Goal: Find contact information: Find contact information

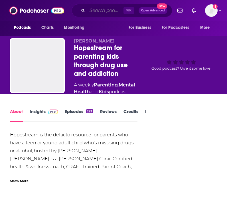
click at [96, 12] on input "Search podcasts, credits, & more..." at bounding box center [105, 10] width 36 height 9
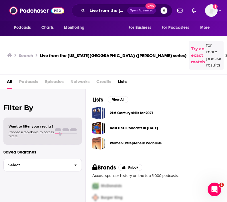
click at [106, 6] on div "Live from the New York Public Library (Paul Holdengräber’s series) Open Advance…" at bounding box center [122, 10] width 101 height 13
click at [104, 11] on input "Live from the [US_STATE][GEOGRAPHIC_DATA] ([PERSON_NAME] series)" at bounding box center [107, 10] width 40 height 9
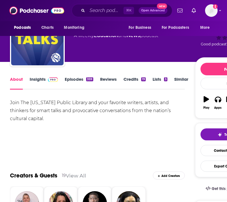
click at [103, 34] on div "Podcasts Charts Monitoring For Business For Podcasters More" at bounding box center [113, 28] width 227 height 15
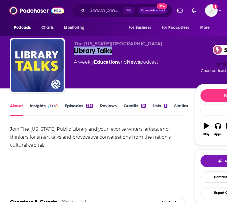
drag, startPoint x: 73, startPoint y: 52, endPoint x: 110, endPoint y: 56, distance: 37.8
click at [110, 56] on div "The [US_STATE][GEOGRAPHIC_DATA] Library Talks 59 A weekly Education and News po…" at bounding box center [138, 66] width 256 height 57
copy h1 "Library Talks"
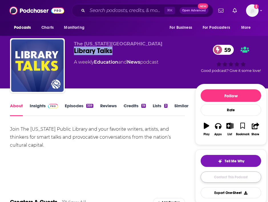
click at [227, 177] on link "Contact This Podcast" at bounding box center [230, 176] width 60 height 11
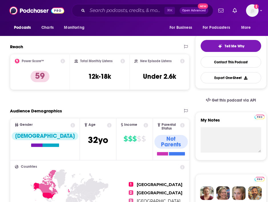
scroll to position [6, 0]
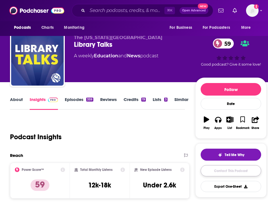
click at [221, 166] on link "Contact This Podcast" at bounding box center [230, 170] width 60 height 11
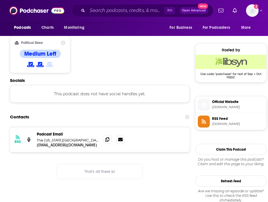
scroll to position [432, 0]
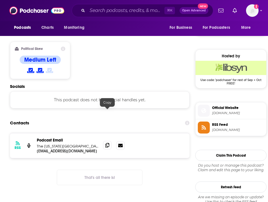
click at [108, 143] on icon at bounding box center [107, 145] width 4 height 5
click at [106, 15] on input "Search podcasts, credits, & more..." at bounding box center [125, 10] width 77 height 9
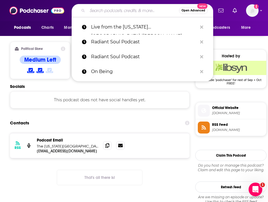
paste input "WorkLife with Adam Grant"
type input "WorkLife with Adam Grant"
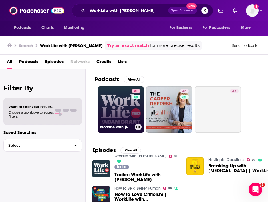
click at [119, 109] on link "81 Worklife with Adam Grant" at bounding box center [120, 109] width 46 height 46
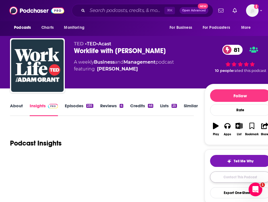
click at [227, 178] on link "Contact This Podcast" at bounding box center [240, 176] width 60 height 11
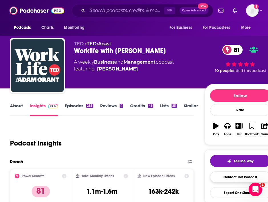
scroll to position [569, 0]
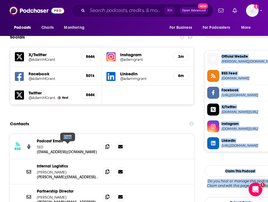
scroll to position [494, 0]
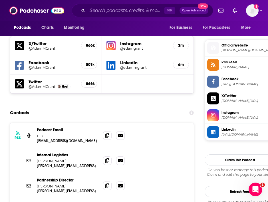
click at [102, 148] on div "Internal Logistics Chris Anderson chris@ted.com chris@ted.com" at bounding box center [102, 160] width 184 height 25
click at [104, 156] on span at bounding box center [107, 160] width 9 height 9
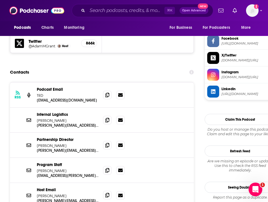
click at [107, 191] on span at bounding box center [107, 195] width 9 height 9
click at [96, 11] on input "Search podcasts, credits, & more..." at bounding box center [125, 10] width 77 height 9
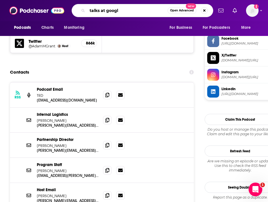
type input "talks at google"
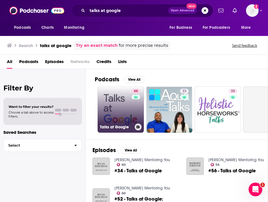
click at [119, 116] on link "66 Talks at Google" at bounding box center [120, 109] width 46 height 46
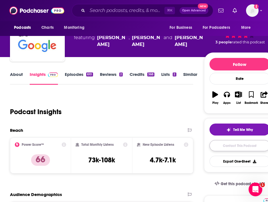
click at [224, 147] on link "Contact This Podcast" at bounding box center [239, 145] width 60 height 11
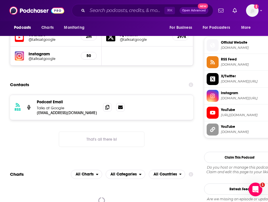
scroll to position [494, 0]
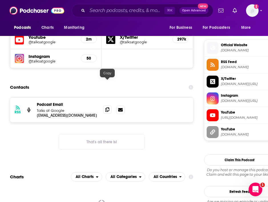
click at [109, 105] on span at bounding box center [107, 109] width 9 height 9
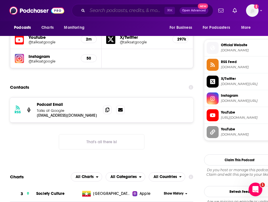
click at [104, 15] on input "Search podcasts, credits, & more..." at bounding box center [125, 10] width 77 height 9
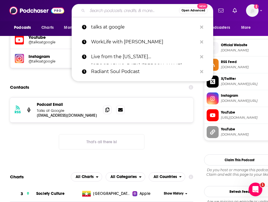
paste input "On with [PERSON_NAME]"
type input "On with [PERSON_NAME]"
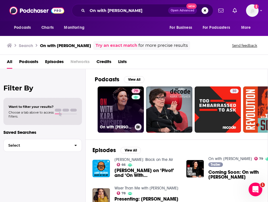
click at [115, 110] on link "79 On with Kara Swisher" at bounding box center [120, 109] width 46 height 46
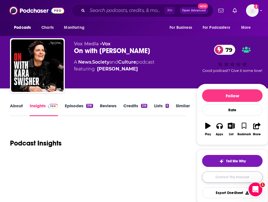
click at [227, 177] on link "Contact This Podcast" at bounding box center [232, 176] width 60 height 11
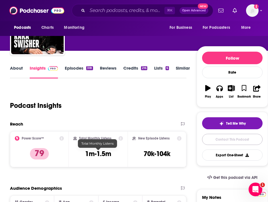
scroll to position [37, 0]
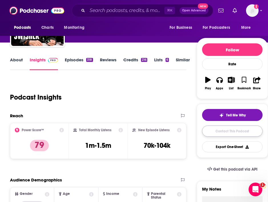
click at [213, 132] on link "Contact This Podcast" at bounding box center [232, 130] width 60 height 11
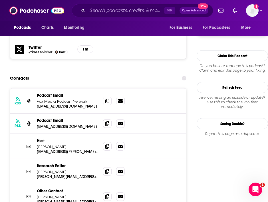
scroll to position [505, 0]
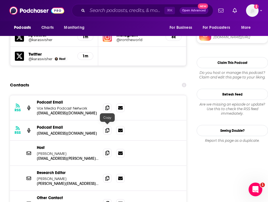
click at [107, 151] on icon at bounding box center [107, 153] width 4 height 5
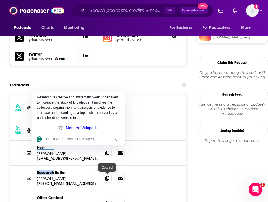
click at [104, 199] on span at bounding box center [107, 203] width 9 height 9
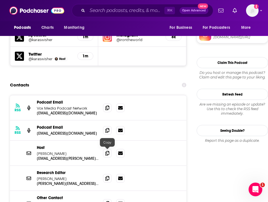
click at [106, 174] on div at bounding box center [114, 178] width 22 height 9
click at [106, 174] on span at bounding box center [107, 178] width 9 height 9
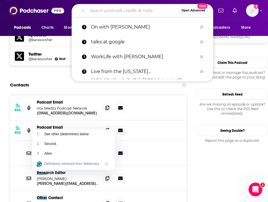
click at [95, 13] on input "Search podcasts, credits, & more..." at bounding box center [133, 10] width 92 height 9
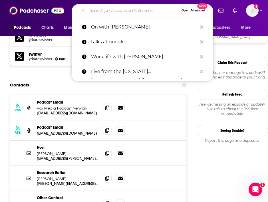
paste input "Masters of Scale: Rapid Response"
type input "Masters of Scale: Rapid Response"
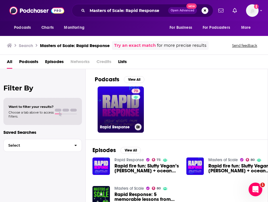
click at [117, 113] on link "73 Rapid Response" at bounding box center [120, 109] width 46 height 46
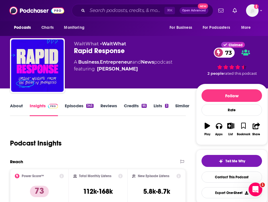
click at [81, 107] on link "Episodes 345" at bounding box center [79, 109] width 29 height 13
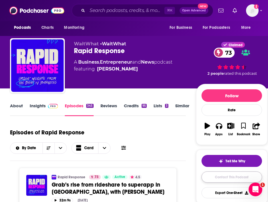
click at [227, 178] on link "Contact This Podcast" at bounding box center [231, 176] width 60 height 11
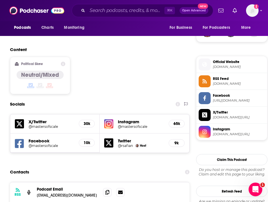
scroll to position [421, 0]
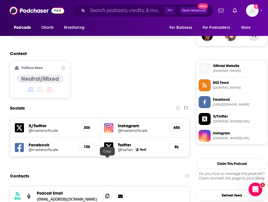
click at [107, 194] on icon at bounding box center [107, 196] width 4 height 5
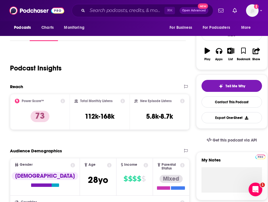
scroll to position [0, 0]
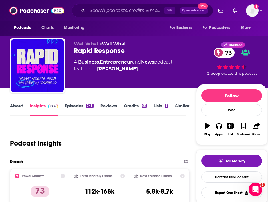
drag, startPoint x: 128, startPoint y: 69, endPoint x: 123, endPoint y: 68, distance: 4.9
click at [123, 68] on span "featuring Bob Safian" at bounding box center [123, 69] width 98 height 7
click at [109, 11] on input "Search podcasts, credits, & more..." at bounding box center [125, 10] width 77 height 9
paste input "From Scratch"
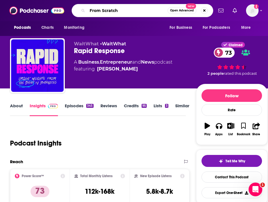
type input "From Scratch"
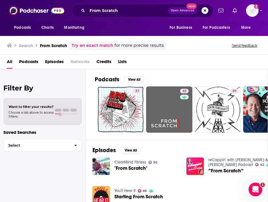
click at [27, 60] on span "Podcasts" at bounding box center [28, 63] width 19 height 12
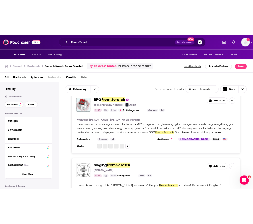
scroll to position [12, 0]
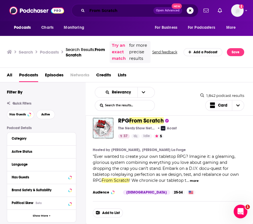
click at [88, 10] on input "From Scratch" at bounding box center [120, 10] width 66 height 9
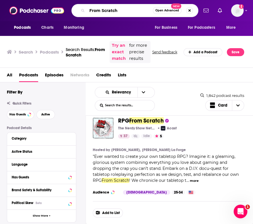
drag, startPoint x: 124, startPoint y: 11, endPoint x: 46, endPoint y: 7, distance: 77.6
click at [46, 7] on div "Podcasts Charts Monitoring From Scratch Open Advanced New For Business For Podc…" at bounding box center [126, 10] width 253 height 21
paste input "New Books Network"
type input "New Books Network"
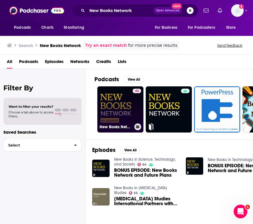
click at [124, 122] on link "40 New Books Network en español" at bounding box center [120, 109] width 46 height 46
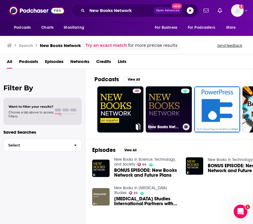
click at [157, 115] on link "New Books Network" at bounding box center [169, 109] width 46 height 46
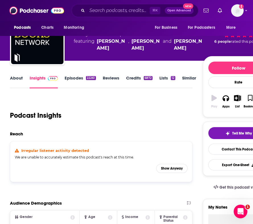
scroll to position [64, 0]
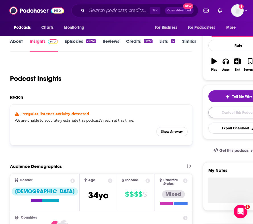
click at [225, 109] on link "Contact This Podcast" at bounding box center [239, 112] width 60 height 11
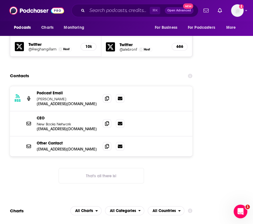
scroll to position [988, 0]
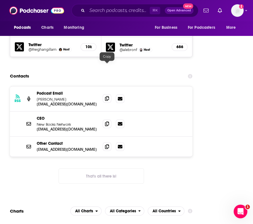
click at [108, 96] on icon at bounding box center [107, 98] width 4 height 5
click at [102, 111] on div "CEO New Books Network marshallpoe@newbooksnetwork.com marshallpoe@newbooksnetwo…" at bounding box center [101, 123] width 183 height 25
click at [104, 119] on span at bounding box center [107, 123] width 9 height 9
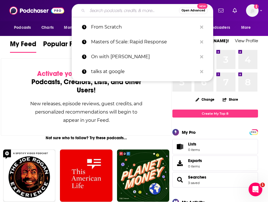
click at [90, 14] on input "Search podcasts, credits, & more..." at bounding box center [133, 10] width 92 height 9
paste input "HBR IdeaCast"
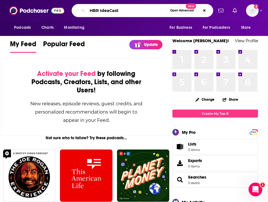
type input "HBR IdeaCast"
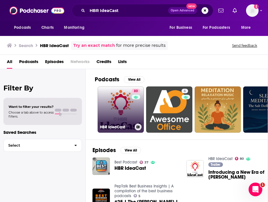
click at [120, 106] on link "80 [PERSON_NAME]" at bounding box center [120, 109] width 46 height 46
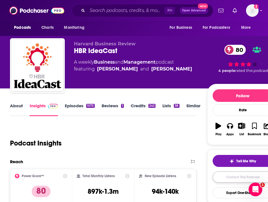
click at [232, 176] on link "Contact This Podcast" at bounding box center [242, 176] width 60 height 11
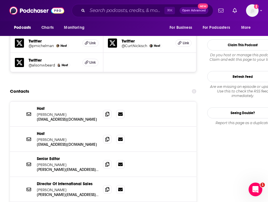
scroll to position [514, 0]
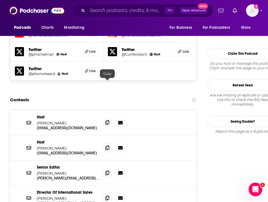
click at [108, 120] on icon at bounding box center [107, 122] width 4 height 5
click at [107, 143] on div at bounding box center [114, 147] width 22 height 9
click at [93, 11] on input "Search podcasts, credits, & more..." at bounding box center [125, 10] width 77 height 9
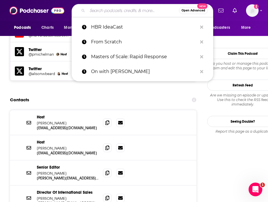
paste input "People Managing People Podcast"
type input "People Managing People Podcast"
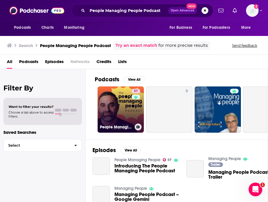
click at [122, 116] on link "57 People Managing People" at bounding box center [120, 109] width 46 height 46
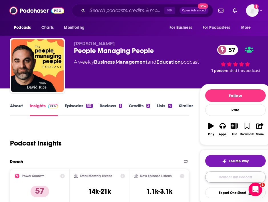
click at [226, 181] on link "Contact This Podcast" at bounding box center [235, 176] width 60 height 11
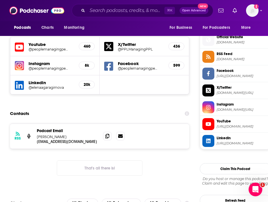
scroll to position [496, 0]
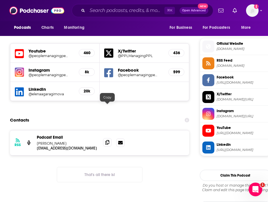
click at [109, 138] on span at bounding box center [107, 142] width 9 height 9
click at [34, 11] on img at bounding box center [36, 10] width 55 height 11
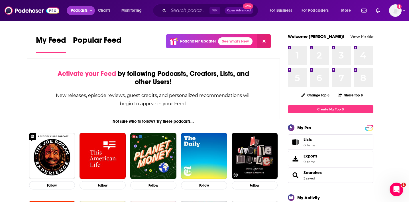
click at [83, 11] on span "Podcasts" at bounding box center [79, 11] width 17 height 8
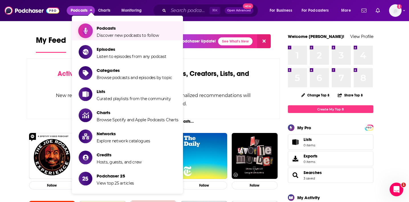
click at [107, 36] on span "Discover new podcasts to follow" at bounding box center [128, 35] width 62 height 5
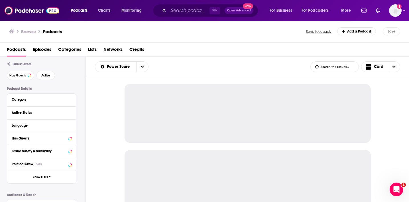
scroll to position [20, 0]
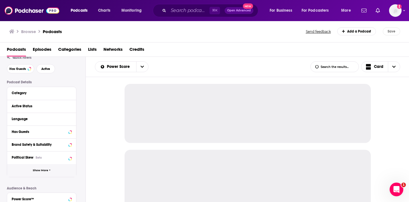
click at [45, 169] on span "Show More" at bounding box center [40, 170] width 15 height 3
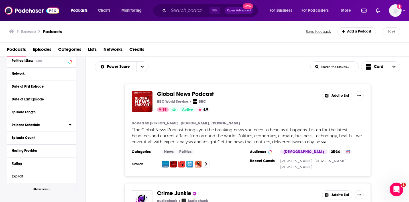
scroll to position [117, 0]
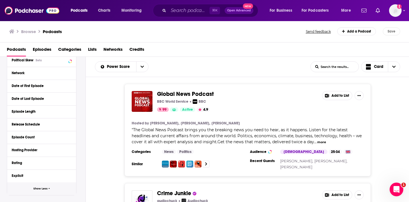
drag, startPoint x: 36, startPoint y: 187, endPoint x: 81, endPoint y: 163, distance: 51.3
click at [101, 180] on div "Filter By Quick Filters Has Guests Active Podcast Details Category Active Statu…" at bounding box center [204, 148] width 409 height 182
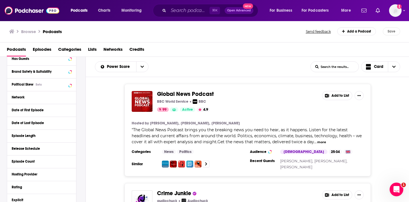
scroll to position [88, 0]
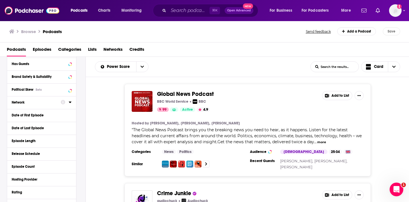
click at [20, 104] on div "Network" at bounding box center [34, 102] width 45 height 4
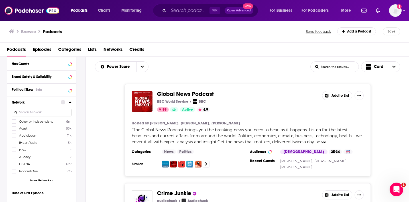
click at [23, 104] on div "Network" at bounding box center [34, 102] width 45 height 4
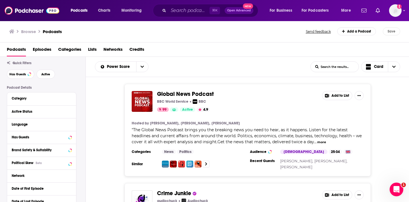
scroll to position [14, 0]
click at [27, 98] on div "Category" at bounding box center [38, 99] width 53 height 4
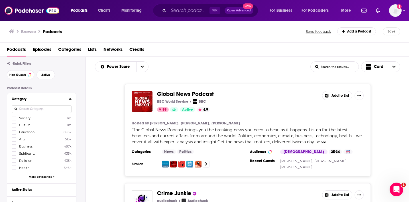
click at [33, 97] on div "Category" at bounding box center [38, 99] width 53 height 4
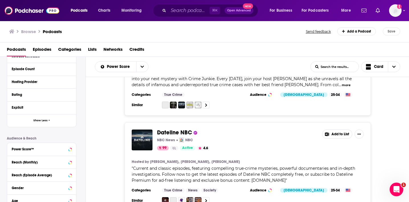
scroll to position [259, 0]
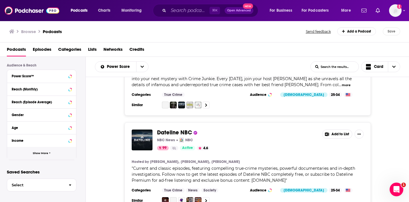
click at [48, 154] on span "Show More" at bounding box center [40, 153] width 15 height 3
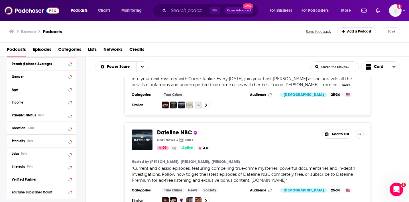
scroll to position [298, 0]
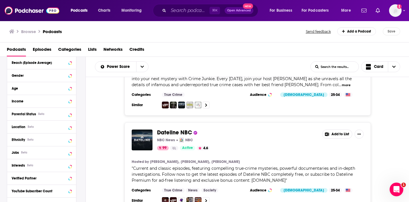
click at [36, 131] on div "Location Beta" at bounding box center [41, 126] width 69 height 13
click at [29, 129] on div "Beta" at bounding box center [31, 127] width 6 height 4
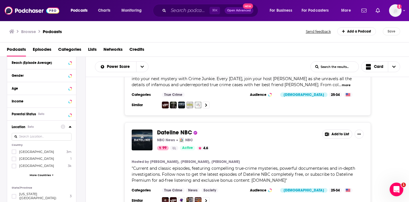
click at [36, 137] on input at bounding box center [42, 137] width 60 height 8
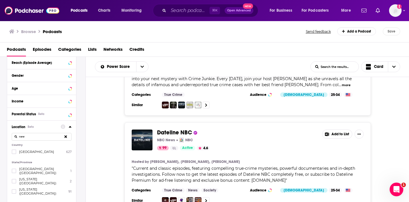
type input "new"
click at [33, 187] on span "[US_STATE] ([GEOGRAPHIC_DATA])" at bounding box center [42, 191] width 46 height 8
click at [14, 193] on input "multiSelectOption-newyork-2" at bounding box center [14, 193] width 0 height 0
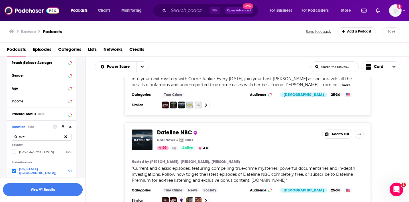
click at [55, 192] on button "View 91 Results" at bounding box center [43, 189] width 80 height 13
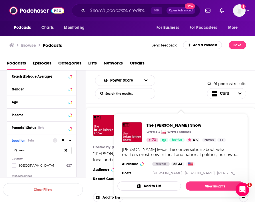
scroll to position [250, 0]
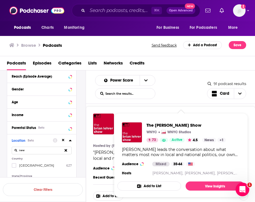
click at [127, 117] on span "The [PERSON_NAME] Show WNYC WNYC Studios 73 Active 4.5 Categories News + 1 News…" at bounding box center [180, 155] width 127 height 84
click at [104, 123] on img "The Brian Lehrer Show" at bounding box center [103, 123] width 21 height 21
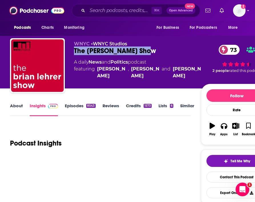
drag, startPoint x: 73, startPoint y: 50, endPoint x: 148, endPoint y: 50, distance: 74.7
click at [148, 50] on div "WNYC • WNYC Studios The [PERSON_NAME] Show 73 A daily News and Politics podcast…" at bounding box center [141, 66] width 262 height 57
copy h2 "The [PERSON_NAME] Show"
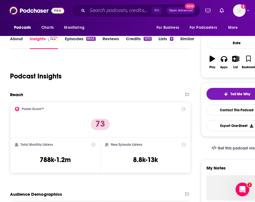
scroll to position [9, 0]
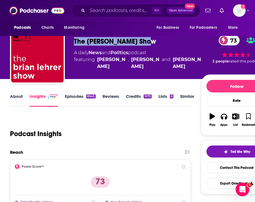
click at [89, 97] on div "8543" at bounding box center [90, 96] width 9 height 4
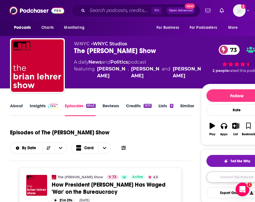
click at [228, 179] on link "Contact This Podcast" at bounding box center [236, 176] width 60 height 11
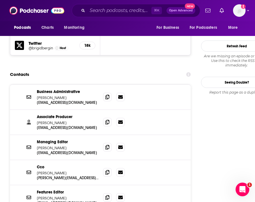
scroll to position [570, 0]
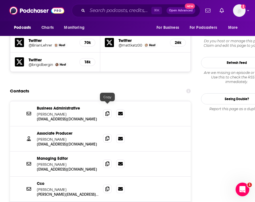
click at [105, 134] on span at bounding box center [107, 138] width 9 height 9
drag, startPoint x: 72, startPoint y: 108, endPoint x: 47, endPoint y: 108, distance: 25.7
click at [47, 137] on p "[PERSON_NAME]" at bounding box center [68, 139] width 62 height 5
copy p "[PERSON_NAME]"
click at [35, 126] on div "Associate Producer [PERSON_NAME] [EMAIL_ADDRESS][DOMAIN_NAME] [EMAIL_ADDRESS][D…" at bounding box center [100, 138] width 180 height 25
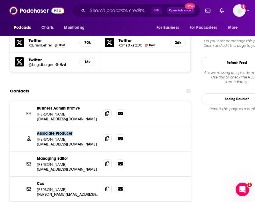
drag, startPoint x: 35, startPoint y: 101, endPoint x: 75, endPoint y: 101, distance: 40.5
click at [75, 126] on div "Associate Producer [PERSON_NAME] [EMAIL_ADDRESS][DOMAIN_NAME] [EMAIL_ADDRESS][D…" at bounding box center [100, 138] width 180 height 25
copy p "Associate Producer"
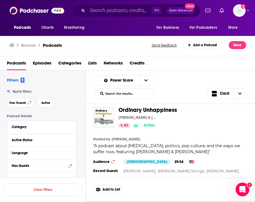
scroll to position [1313, 0]
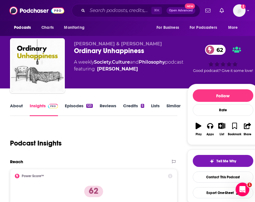
click at [78, 105] on link "Episodes 123" at bounding box center [79, 109] width 28 height 13
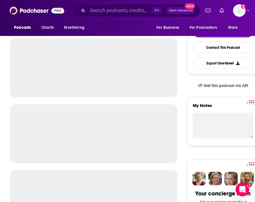
scroll to position [134, 0]
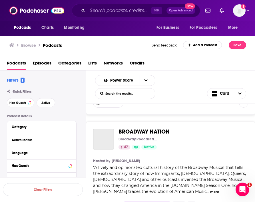
scroll to position [2838, 0]
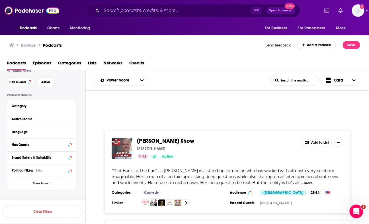
scroll to position [2764, 0]
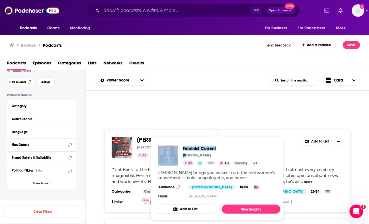
drag, startPoint x: 135, startPoint y: 158, endPoint x: 188, endPoint y: 157, distance: 53.3
click at [188, 157] on div "Podcasts Charts Monitoring ⌘ K Open Advanced New For Business For Podcasters Mo…" at bounding box center [184, 112] width 369 height 224
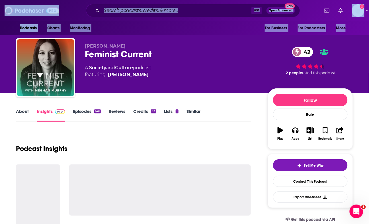
click at [180, 55] on div "Feminist Current 42" at bounding box center [172, 54] width 174 height 11
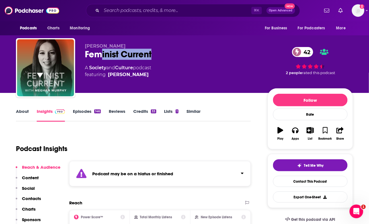
drag, startPoint x: 164, startPoint y: 55, endPoint x: 101, endPoint y: 55, distance: 63.3
click at [101, 55] on div "Feminist Current 42" at bounding box center [172, 54] width 174 height 11
click at [87, 111] on link "Episodes 146" at bounding box center [87, 115] width 28 height 13
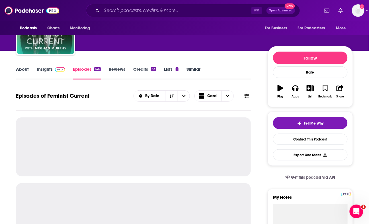
scroll to position [40, 0]
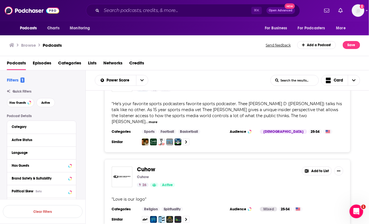
scroll to position [4377, 0]
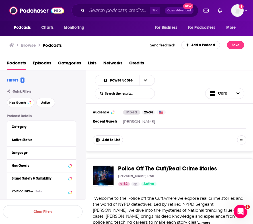
scroll to position [1472, 0]
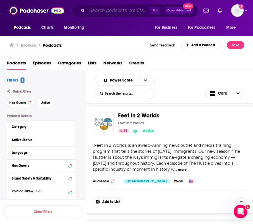
click at [92, 12] on input "Search podcasts, credits, & more..." at bounding box center [118, 10] width 63 height 9
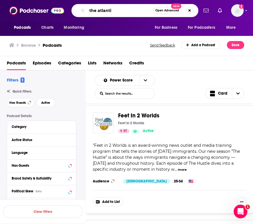
type input "the atlantic"
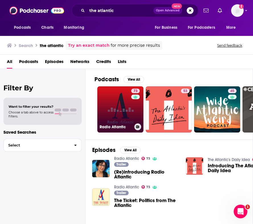
click at [119, 123] on div "Radio Atlantic" at bounding box center [121, 126] width 42 height 7
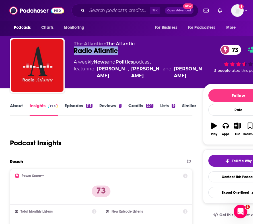
drag, startPoint x: 116, startPoint y: 51, endPoint x: 121, endPoint y: 51, distance: 4.9
click at [121, 51] on div "The Atlantic • The Atlantic Radio Atlantic 73 A weekly News and Politics podcas…" at bounding box center [142, 66] width 264 height 57
click at [234, 179] on link "Contact This Podcast" at bounding box center [239, 176] width 60 height 11
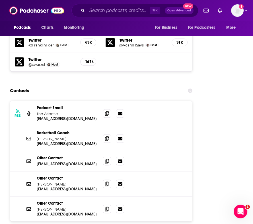
scroll to position [691, 0]
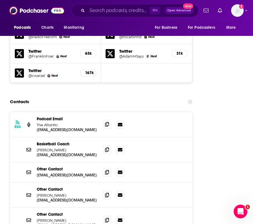
click at [105, 122] on icon at bounding box center [107, 124] width 4 height 5
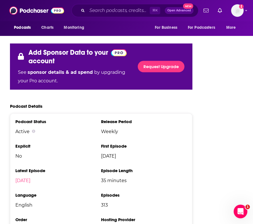
scroll to position [274, 0]
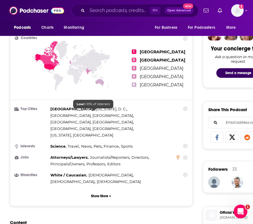
click at [91, 133] on span "[US_STATE], [GEOGRAPHIC_DATA]" at bounding box center [81, 135] width 63 height 5
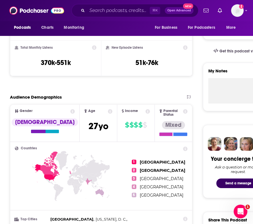
scroll to position [0, 0]
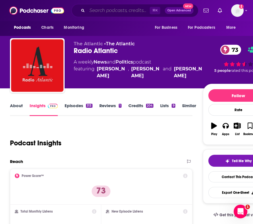
click at [92, 10] on input "Search podcasts, credits, & more..." at bounding box center [118, 10] width 63 height 9
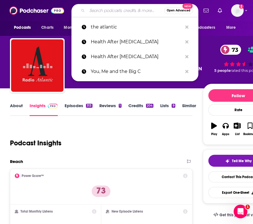
paste input "The New Yorker Radio Hour"
type input "The New Yorker Radio Hour"
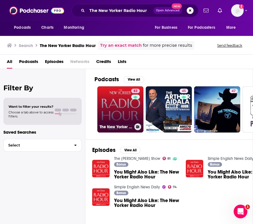
click at [121, 113] on link "83 The New Yorker Radio Hour" at bounding box center [120, 109] width 46 height 46
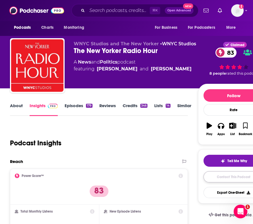
click at [235, 178] on link "Contact This Podcast" at bounding box center [234, 176] width 60 height 11
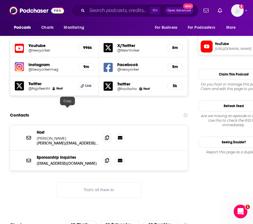
scroll to position [526, 0]
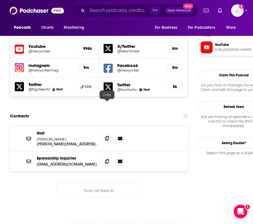
click at [107, 136] on icon at bounding box center [107, 138] width 4 height 5
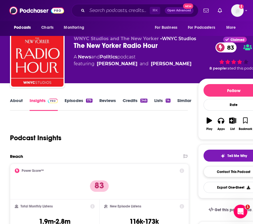
scroll to position [0, 0]
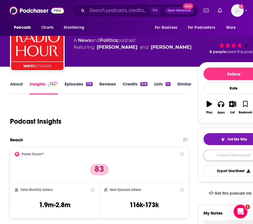
click at [217, 154] on link "Contact This Podcast" at bounding box center [234, 155] width 60 height 11
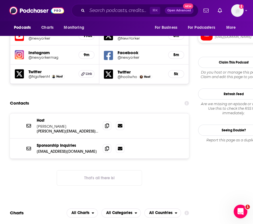
scroll to position [539, 0]
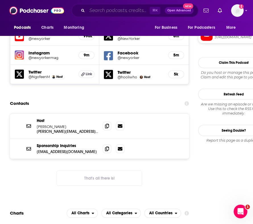
click at [97, 10] on input "Search podcasts, credits, & more..." at bounding box center [118, 10] width 63 height 9
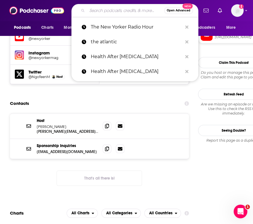
paste input "CUNY TV's City Works"
type input "CUNY TV's City Works"
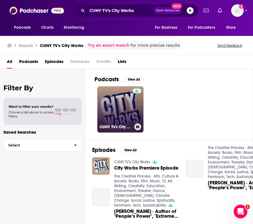
click at [125, 106] on link "CUNY TV's City Works" at bounding box center [120, 109] width 46 height 46
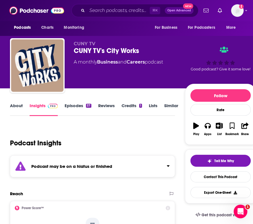
click at [85, 106] on link "Episodes 57" at bounding box center [78, 109] width 27 height 13
